Goal: Task Accomplishment & Management: Use online tool/utility

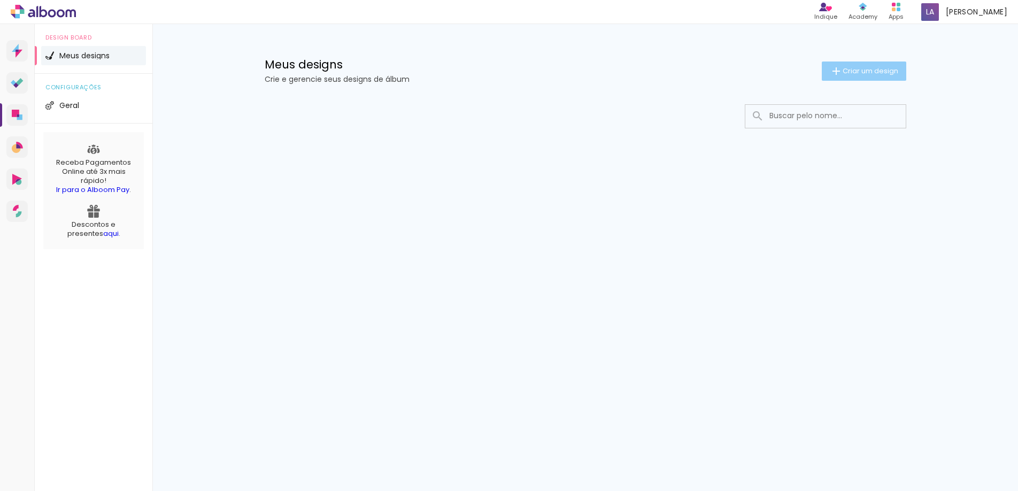
click at [877, 67] on span "Criar um design" at bounding box center [871, 70] width 56 height 7
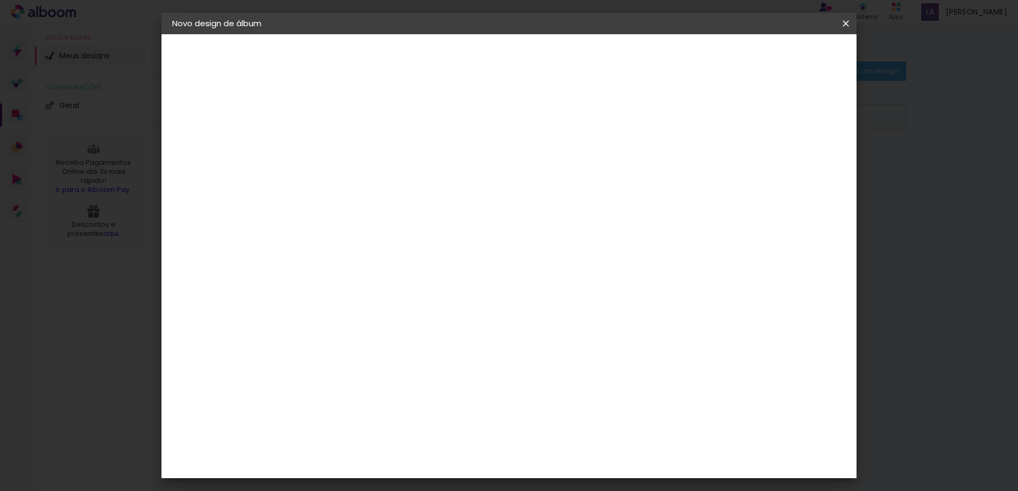
click at [347, 143] on input at bounding box center [347, 143] width 0 height 17
type input "[GEOGRAPHIC_DATA]"
type paper-input "[GEOGRAPHIC_DATA]"
click at [0, 0] on div "Informações Dê um título ao seu álbum. Avançar" at bounding box center [0, 0] width 0 height 0
click at [457, 57] on paper-button "Avançar" at bounding box center [430, 57] width 52 height 18
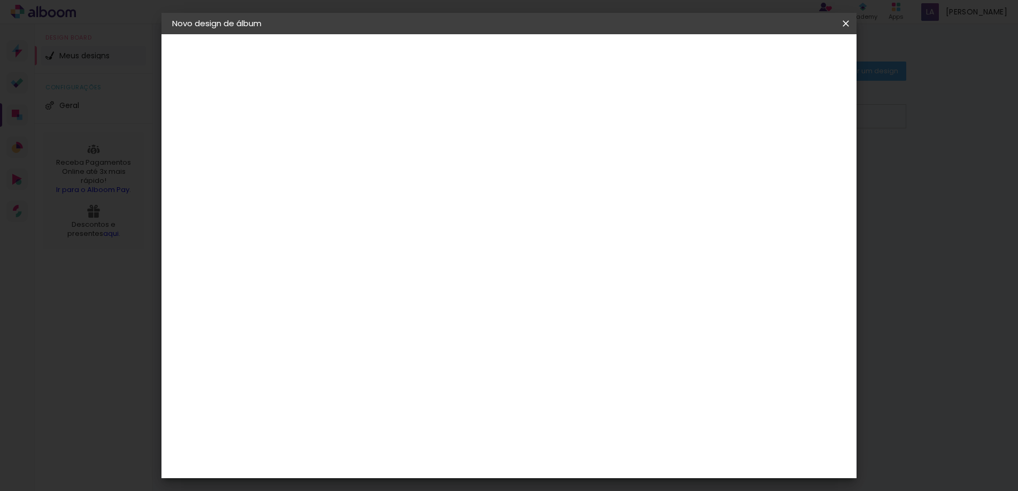
click at [391, 200] on input at bounding box center [374, 203] width 108 height 13
click at [547, 230] on paper-item "Sugerir uma encadernadora" at bounding box center [496, 223] width 103 height 28
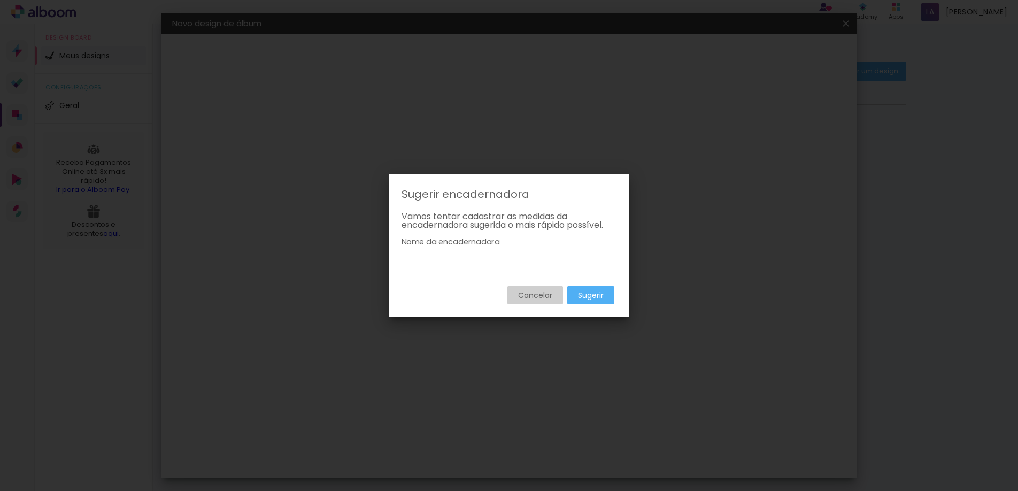
click at [0, 0] on slot "Cancelar" at bounding box center [0, 0] width 0 height 0
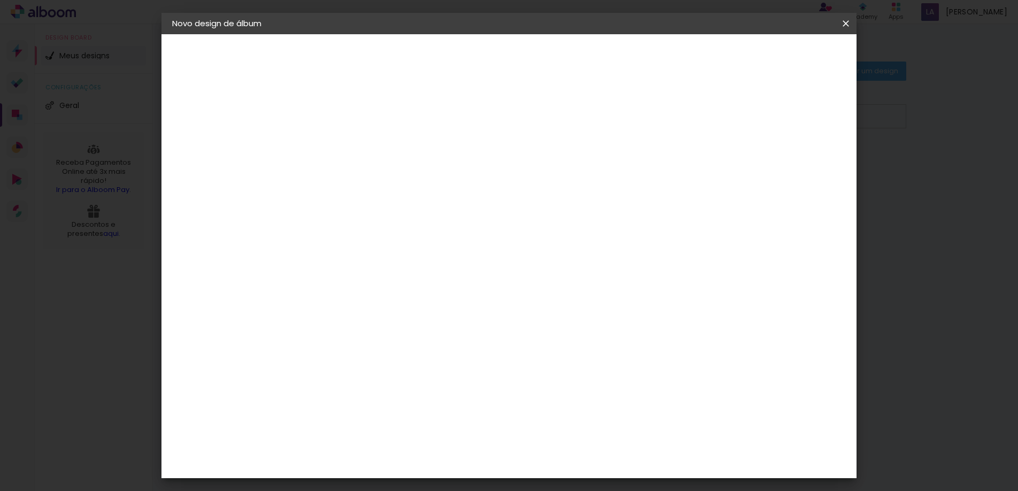
scroll to position [2631, 0]
click at [396, 406] on paper-item "Ticcolor" at bounding box center [373, 418] width 115 height 24
click at [0, 0] on slot "Tamanho Livre" at bounding box center [0, 0] width 0 height 0
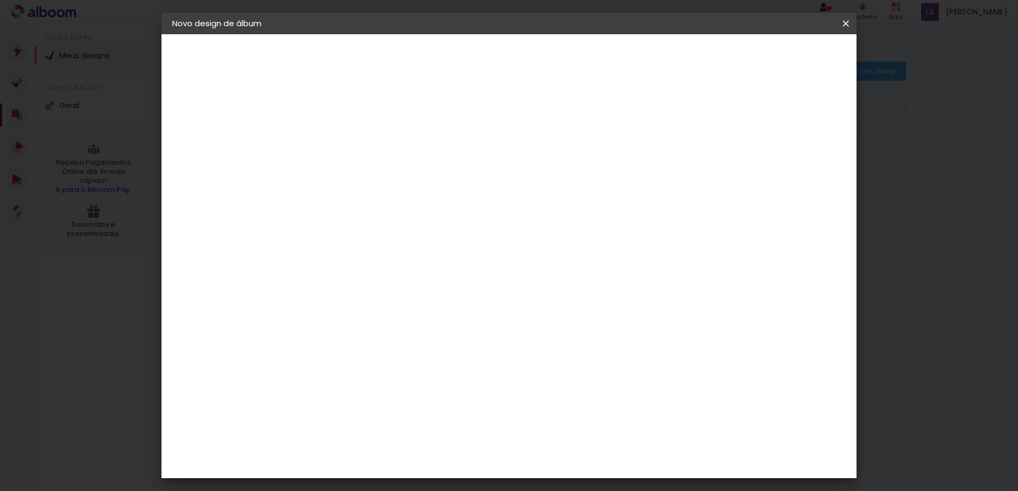
click at [374, 414] on div "Ticcolor" at bounding box center [357, 418] width 34 height 9
click at [0, 0] on slot "Tamanho Livre" at bounding box center [0, 0] width 0 height 0
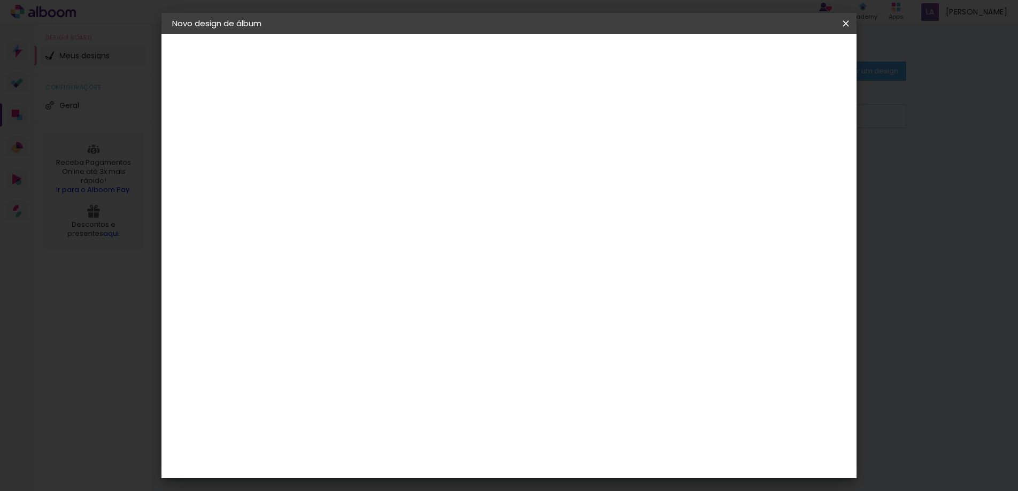
click at [0, 0] on slot "Avançar" at bounding box center [0, 0] width 0 height 0
click at [726, 120] on div at bounding box center [721, 123] width 10 height 10
type paper-checkbox "on"
click at [726, 120] on div at bounding box center [721, 123] width 10 height 10
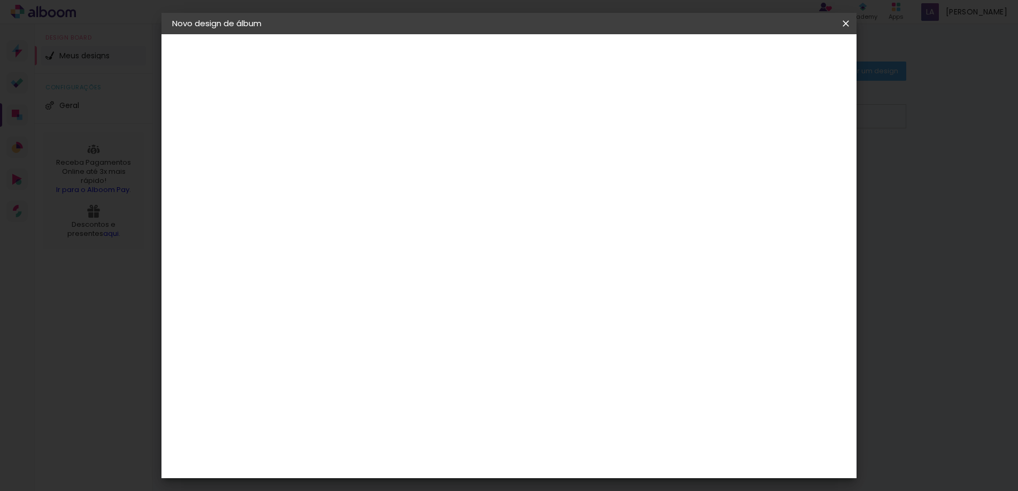
click at [726, 120] on div at bounding box center [721, 123] width 10 height 10
click at [779, 59] on span "Iniciar design" at bounding box center [754, 56] width 49 height 7
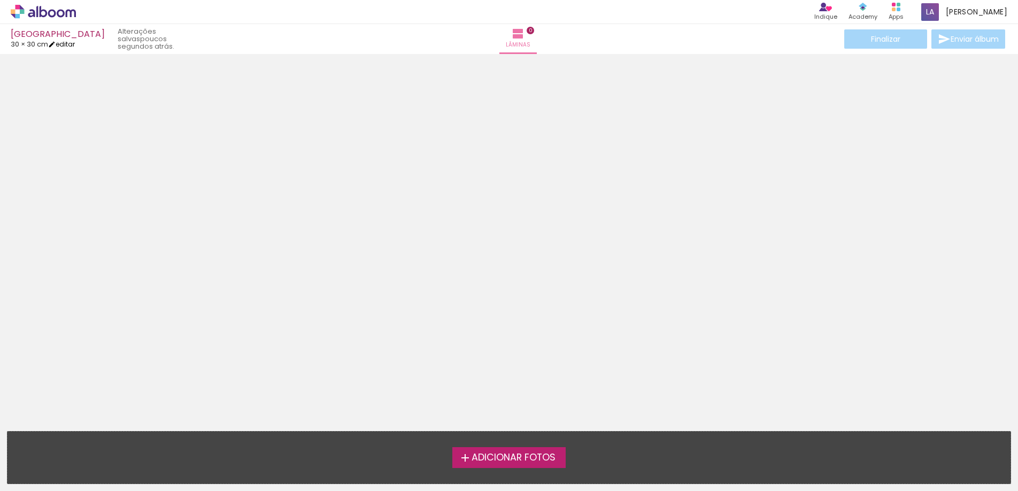
click at [66, 46] on link "editar" at bounding box center [61, 44] width 27 height 9
type input "30"
type input "60"
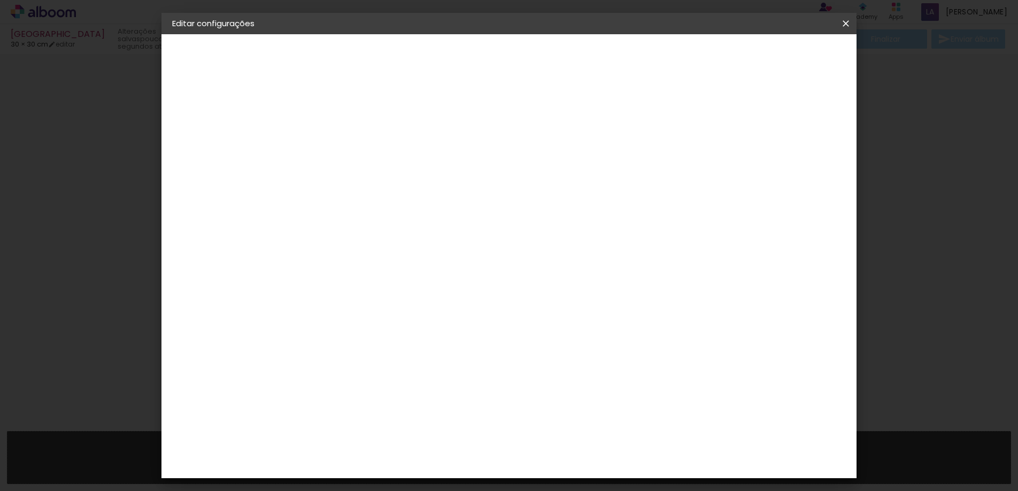
click at [0, 0] on slot "Voltar" at bounding box center [0, 0] width 0 height 0
click at [844, 26] on iron-icon at bounding box center [845, 23] width 13 height 11
